Goal: Task Accomplishment & Management: Manage account settings

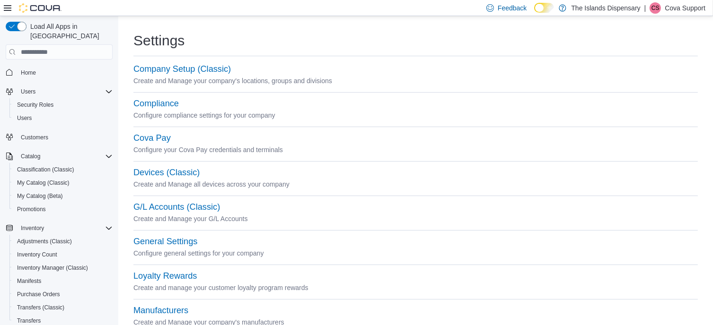
click at [228, 10] on div "Feedback Dark Mode The Islands Dispensary | [PERSON_NAME] Support" at bounding box center [356, 8] width 713 height 16
drag, startPoint x: 571, startPoint y: 7, endPoint x: 644, endPoint y: 7, distance: 72.9
click at [644, 7] on div "Feedback Dark Mode The Islands Dispensary | [PERSON_NAME] Support" at bounding box center [594, 8] width 223 height 19
copy p "The Islands Dispensary"
click at [25, 114] on span "Users" at bounding box center [24, 118] width 15 height 8
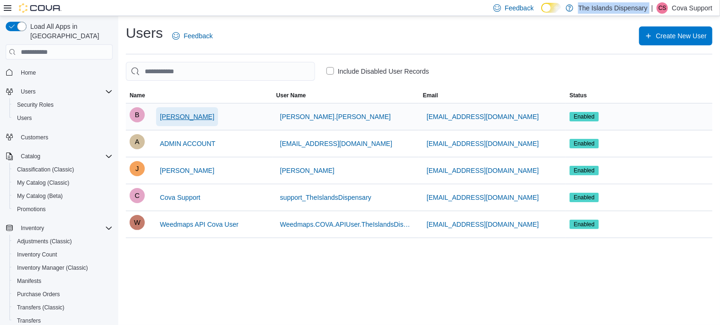
drag, startPoint x: 202, startPoint y: 117, endPoint x: 168, endPoint y: 114, distance: 34.3
click at [145, 113] on div "B [PERSON_NAME]" at bounding box center [199, 116] width 139 height 19
click at [176, 115] on span "[PERSON_NAME]" at bounding box center [187, 116] width 54 height 9
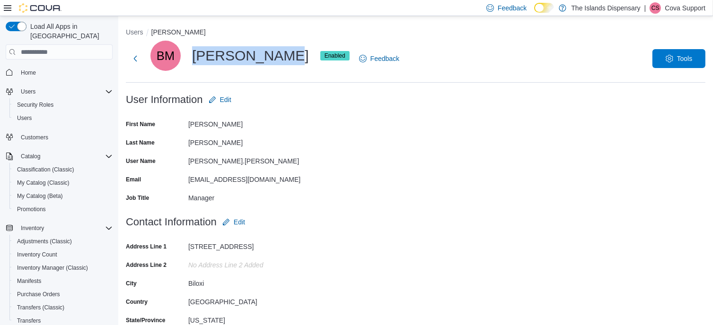
drag, startPoint x: 195, startPoint y: 52, endPoint x: 273, endPoint y: 52, distance: 78.5
click at [273, 52] on div "BM [PERSON_NAME] Enabled" at bounding box center [249, 56] width 199 height 30
copy div "[PERSON_NAME]"
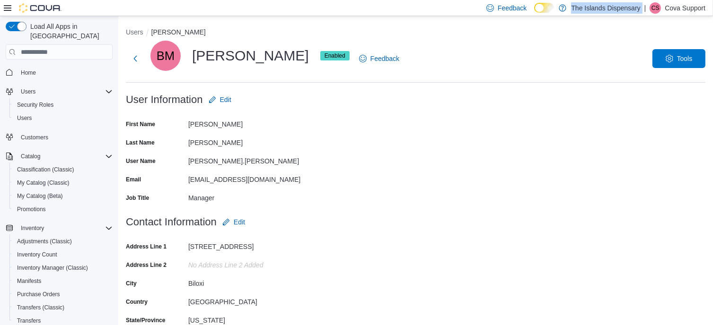
drag, startPoint x: 571, startPoint y: 9, endPoint x: 642, endPoint y: 8, distance: 71.0
click at [642, 8] on div "Feedback Dark Mode The Islands Dispensary | [PERSON_NAME] Support" at bounding box center [594, 8] width 223 height 19
copy p "The Islands Dispensary"
